Goal: Find specific page/section: Find specific page/section

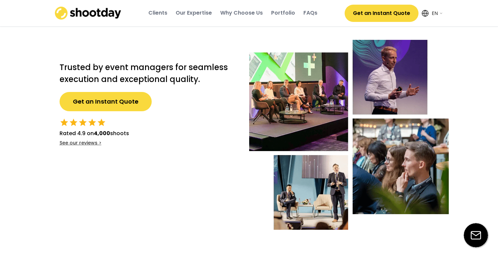
select select ""en""
click at [97, 15] on img at bounding box center [88, 13] width 67 height 13
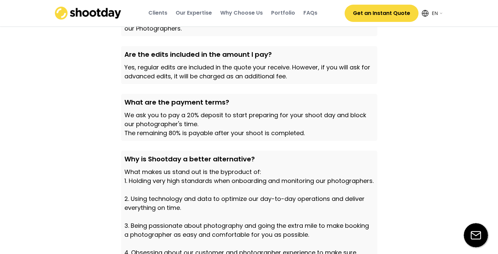
scroll to position [2332, 0]
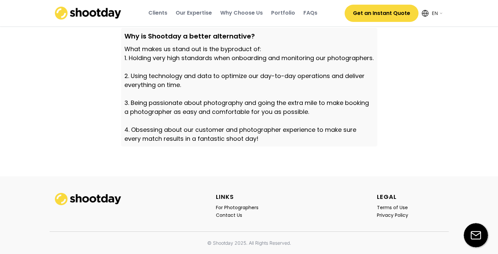
click at [312, 215] on div "LINKS For Photographers Contact Us LEGAL Terms of Use Privacy Policy" at bounding box center [249, 204] width 399 height 55
click at [250, 207] on div "For Photographers" at bounding box center [237, 208] width 43 height 6
